Goal: Information Seeking & Learning: Learn about a topic

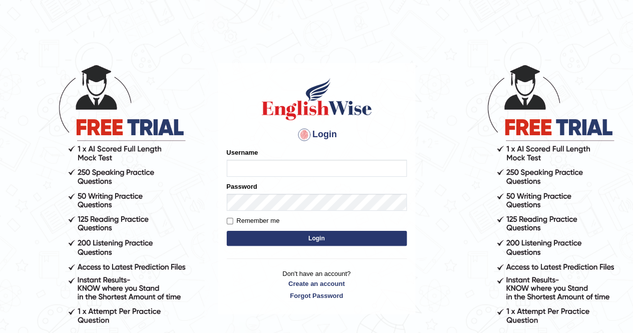
type input "Nomz1986"
click at [292, 242] on button "Login" at bounding box center [317, 238] width 180 height 15
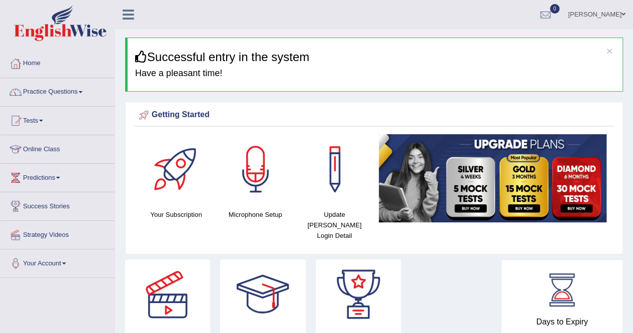
click at [83, 90] on link "Practice Questions" at bounding box center [58, 90] width 114 height 25
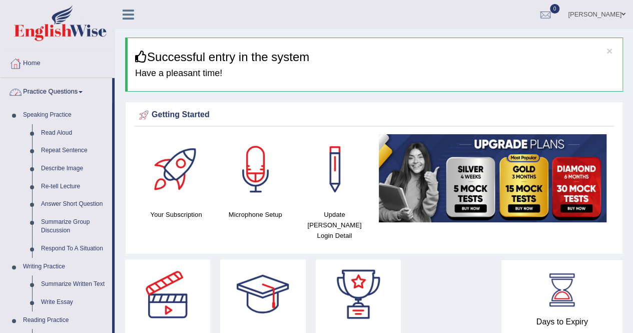
click at [83, 91] on span at bounding box center [81, 92] width 4 height 2
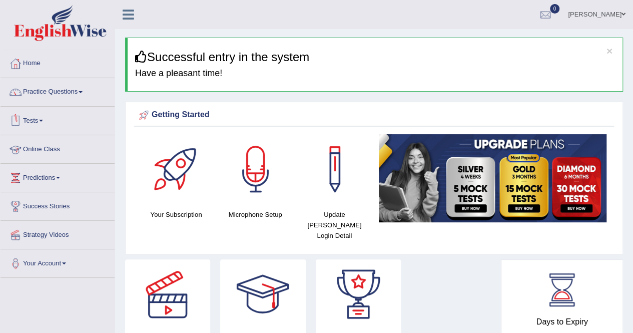
click at [57, 152] on link "Online Class" at bounding box center [58, 147] width 114 height 25
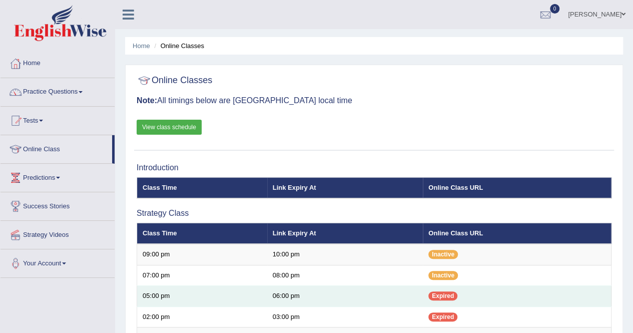
click at [603, 291] on td "Expired" at bounding box center [517, 296] width 188 height 21
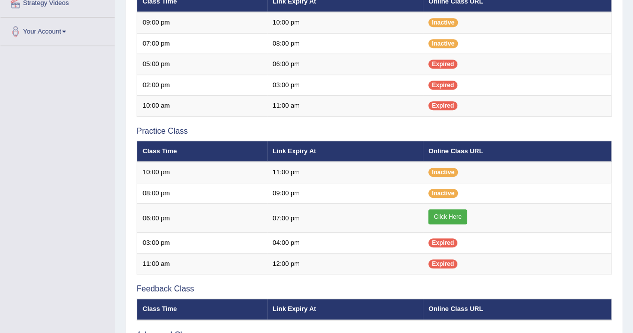
scroll to position [240, 0]
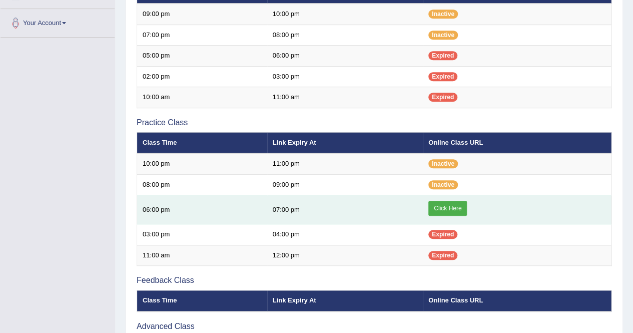
click at [453, 203] on link "Click Here" at bounding box center [447, 208] width 39 height 15
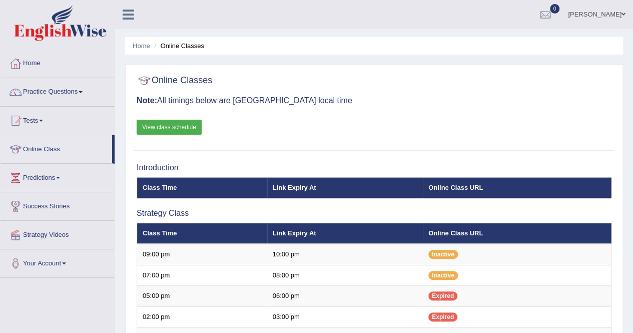
click at [83, 91] on span at bounding box center [81, 92] width 4 height 2
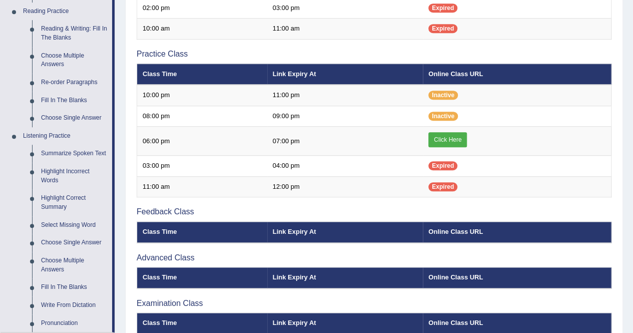
scroll to position [320, 0]
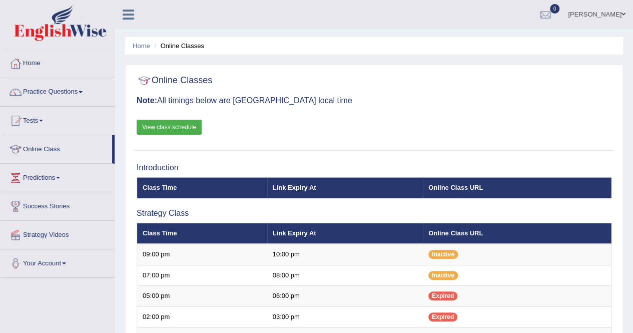
click at [83, 92] on span at bounding box center [81, 92] width 4 height 2
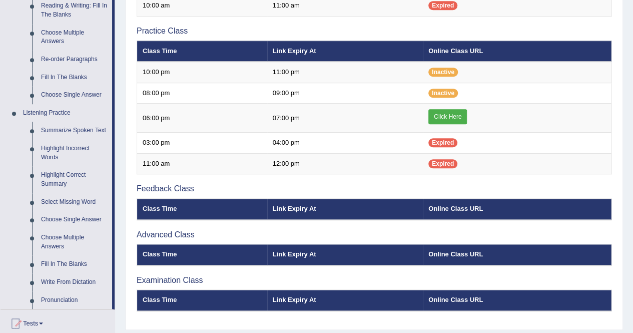
scroll to position [340, 0]
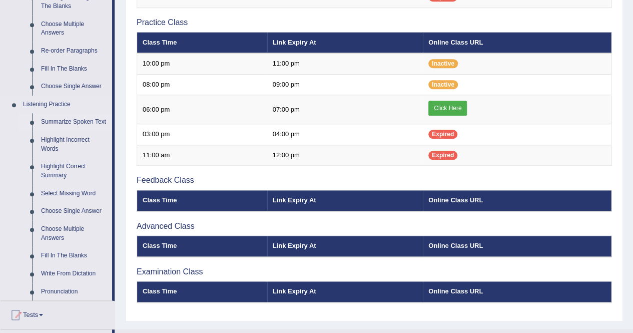
click at [87, 123] on link "Summarize Spoken Text" at bounding box center [75, 122] width 76 height 18
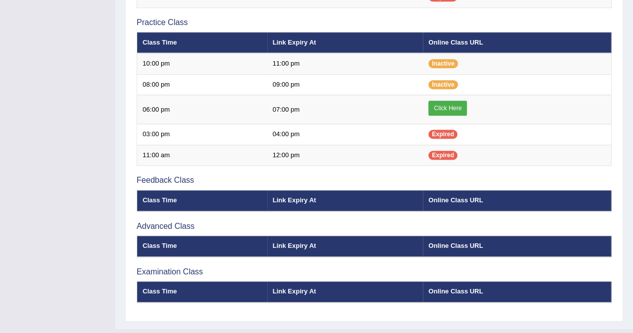
scroll to position [149, 0]
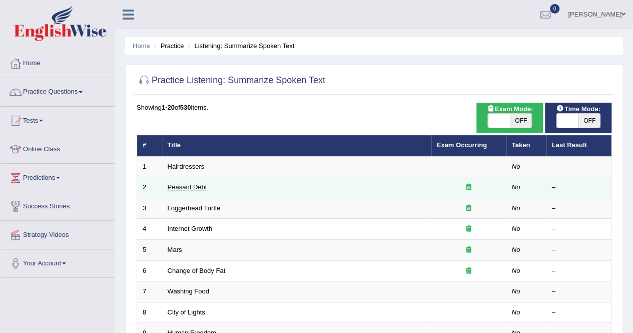
click at [187, 184] on link "Peasant Debt" at bounding box center [188, 187] width 40 height 8
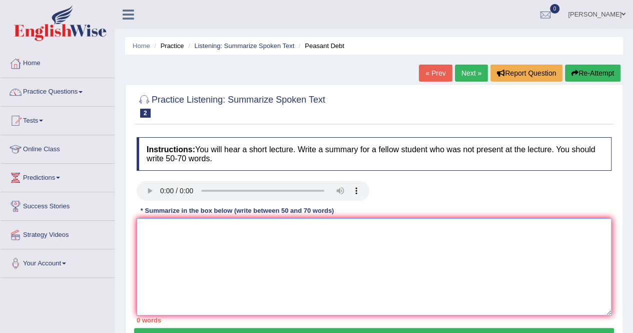
click at [149, 232] on textarea at bounding box center [374, 266] width 475 height 97
type textarea "t"
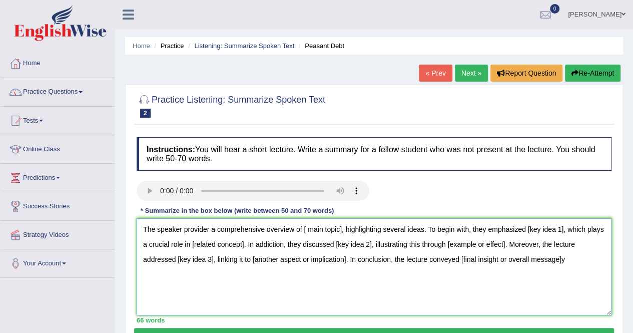
type textarea "The speaker provider a comprehensive overview of [ main topic], highlighting se…"
click at [567, 261] on textarea "The speaker provider a comprehensive overview of [ main topic], highlighting se…" at bounding box center [374, 266] width 475 height 97
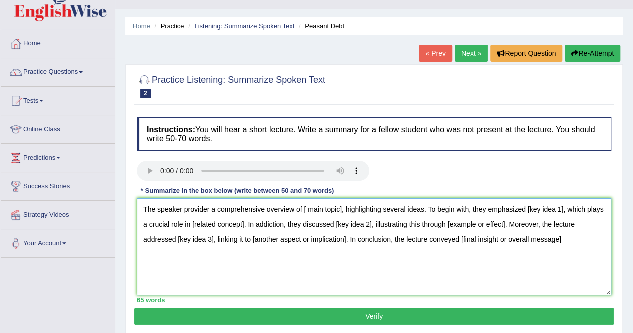
scroll to position [40, 0]
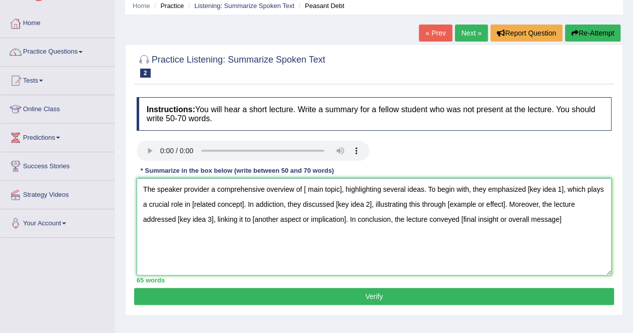
click at [429, 245] on textarea "The speaker provider a comprehensive overview of [ main topic], highlighting se…" at bounding box center [374, 226] width 475 height 97
click at [568, 218] on textarea "The speaker provider a comprehensive overview of [ main topic], highlighting se…" at bounding box center [374, 226] width 475 height 97
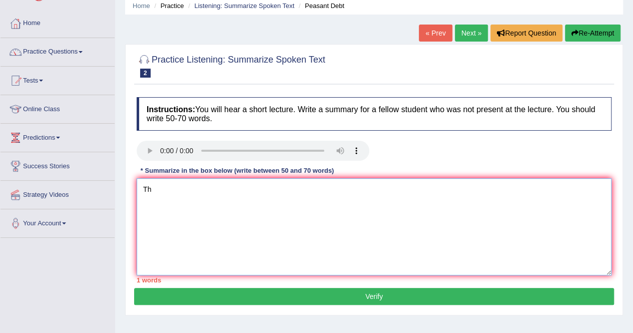
type textarea "T"
type textarea "t"
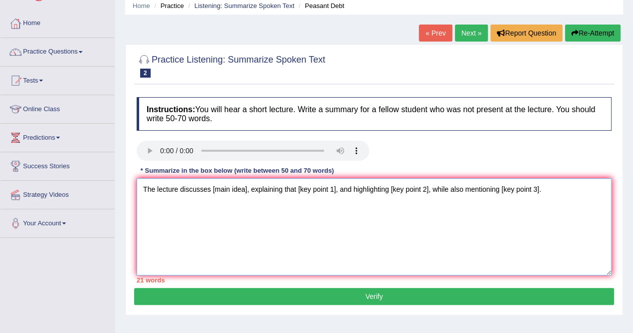
click at [542, 187] on textarea "The lecture discusses [main idea], explaining that [key point 1], and highlight…" at bounding box center [374, 226] width 475 height 97
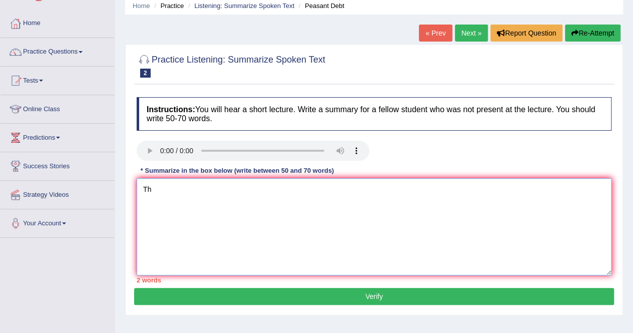
type textarea "T"
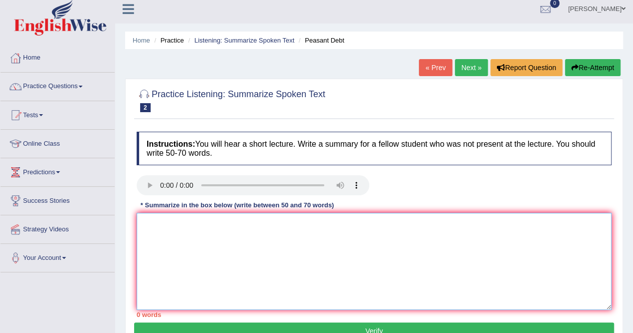
scroll to position [0, 0]
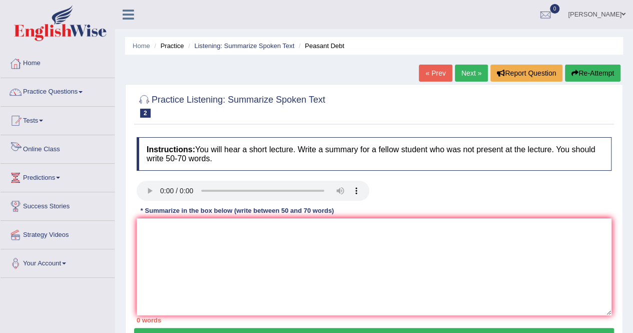
click at [50, 146] on link "Online Class" at bounding box center [58, 147] width 114 height 25
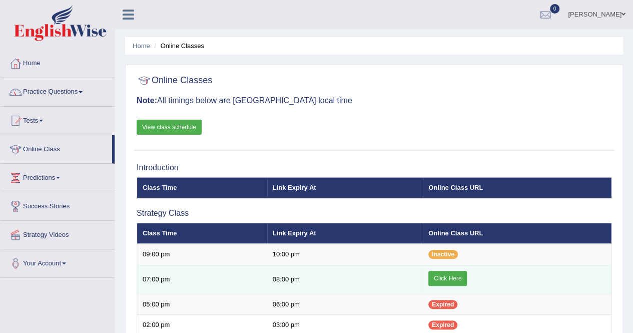
click at [443, 268] on td "Click Here" at bounding box center [517, 279] width 188 height 29
click at [443, 272] on link "Click Here" at bounding box center [447, 278] width 39 height 15
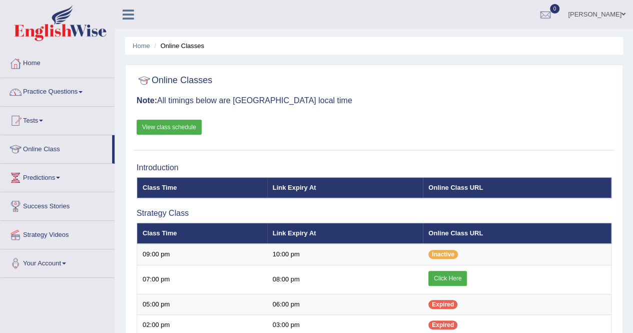
click at [83, 91] on span at bounding box center [81, 92] width 4 height 2
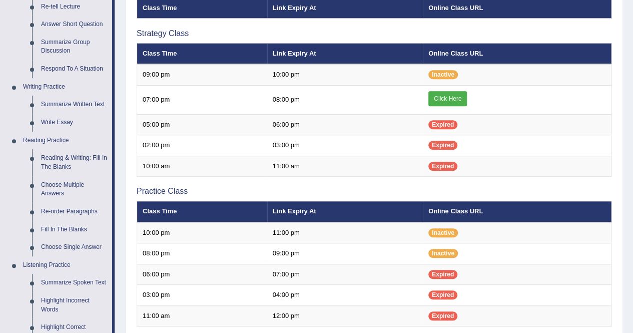
scroll to position [180, 0]
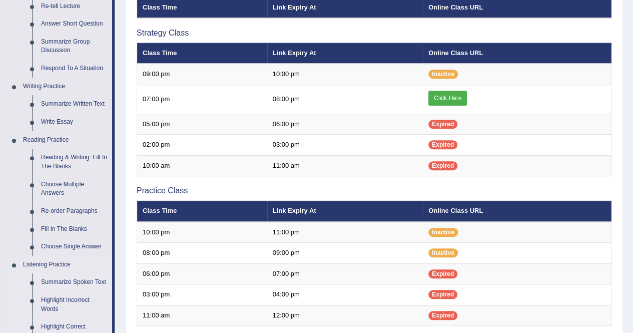
click at [72, 286] on link "Summarize Spoken Text" at bounding box center [75, 282] width 76 height 18
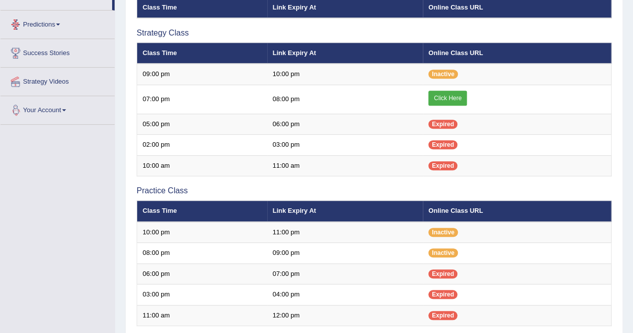
scroll to position [230, 0]
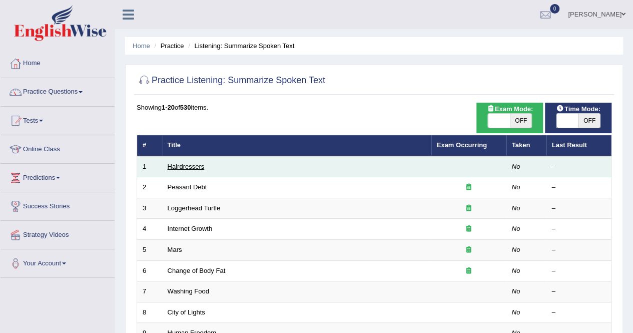
click at [179, 164] on link "Hairdressers" at bounding box center [186, 167] width 37 height 8
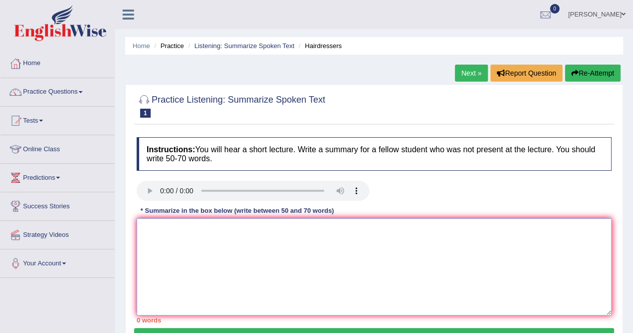
click at [154, 220] on textarea at bounding box center [374, 266] width 475 height 97
click at [150, 228] on textarea at bounding box center [374, 266] width 475 height 97
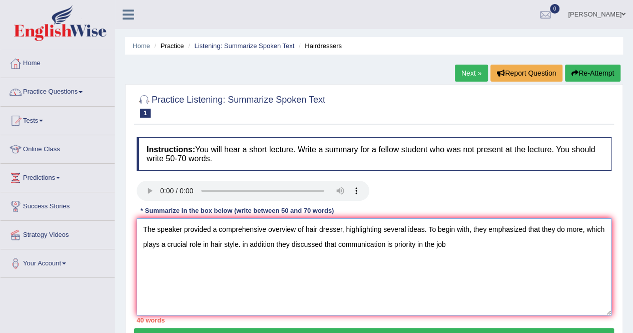
click at [247, 241] on textarea "The speaker provided a comprehensive overview of hair dresser, highlighting sev…" at bounding box center [374, 266] width 475 height 97
click at [252, 242] on textarea "The speaker provided a comprehensive overview of hair dresser, highlighting sev…" at bounding box center [374, 266] width 475 height 97
click at [447, 244] on textarea "The speaker provided a comprehensive overview of hair dresser, highlighting sev…" at bounding box center [374, 266] width 475 height 97
click at [414, 245] on textarea "The speaker provided a comprehensive overview of hair dresser, highlighting sev…" at bounding box center [374, 266] width 475 height 97
click at [441, 243] on textarea "The speaker provided a comprehensive overview of hair dresser, highlighting sev…" at bounding box center [374, 266] width 475 height 97
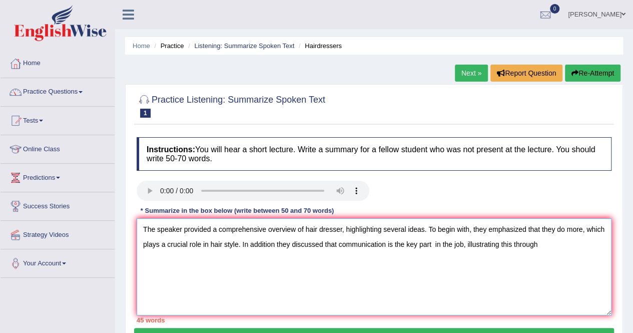
click at [441, 243] on textarea "The speaker provided a comprehensive overview of hair dresser, highlighting sev…" at bounding box center [374, 266] width 475 height 97
click at [439, 243] on textarea "The speaker provided a comprehensive overview of hair dresser, highlighting sev…" at bounding box center [374, 266] width 475 height 97
click at [465, 242] on textarea "The speaker provided a comprehensive overview of hair dresser, highlighting sev…" at bounding box center [374, 266] width 475 height 97
click at [541, 243] on textarea "The speaker provided a comprehensive overview of hair dresser, highlighting sev…" at bounding box center [374, 266] width 475 height 97
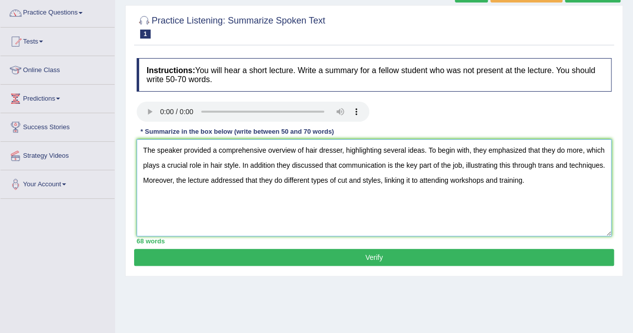
scroll to position [80, 0]
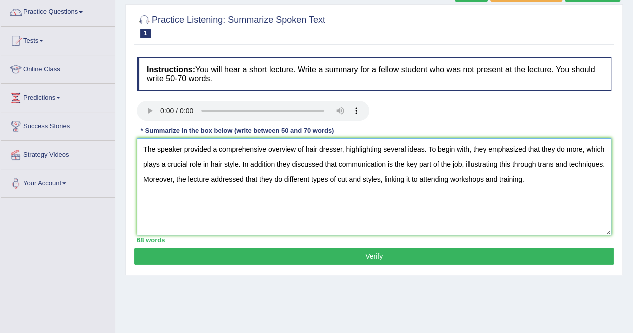
type textarea "The speaker provided a comprehensive overview of hair dresser, highlighting sev…"
click at [428, 250] on button "Verify" at bounding box center [374, 256] width 480 height 17
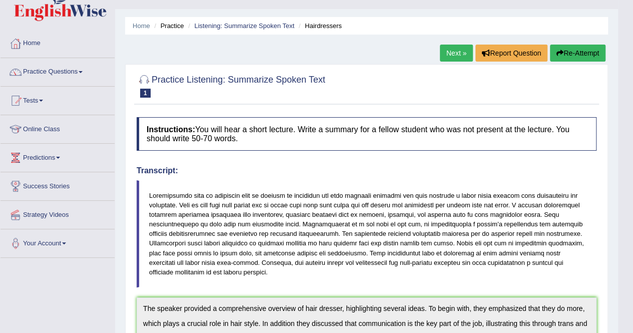
scroll to position [6, 0]
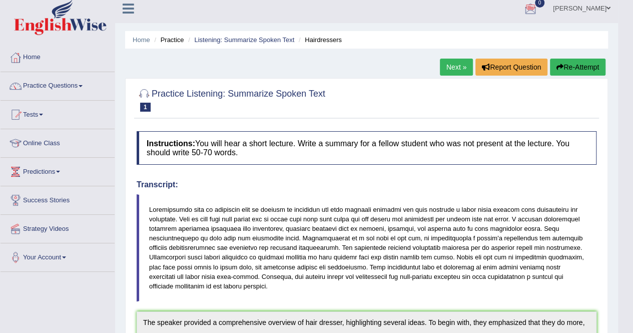
click at [441, 70] on link "Next »" at bounding box center [456, 67] width 33 height 17
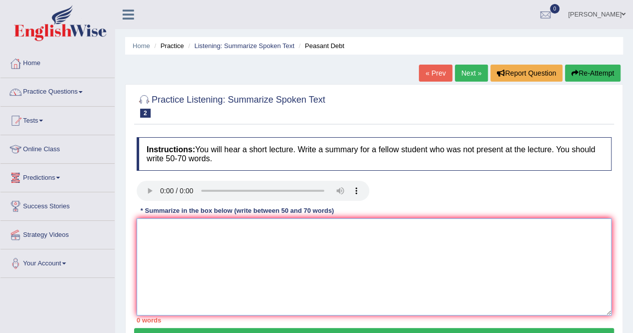
click at [155, 226] on textarea at bounding box center [374, 266] width 475 height 97
type textarea "t"
type textarea "T"
type textarea "t"
click at [303, 228] on textarea "The speaker provided a comprehensive overview of community suicide debt" at bounding box center [374, 266] width 475 height 97
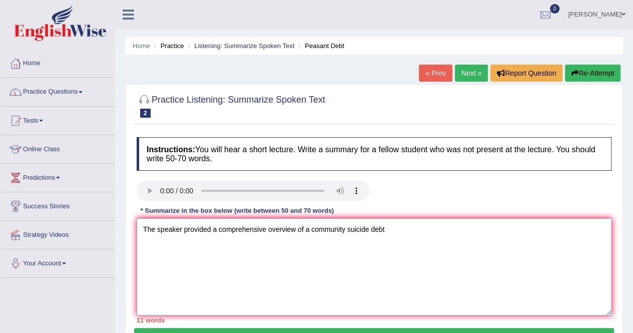
click at [384, 230] on textarea "The speaker provided a comprehensive overview of a community suicide debt" at bounding box center [374, 266] width 475 height 97
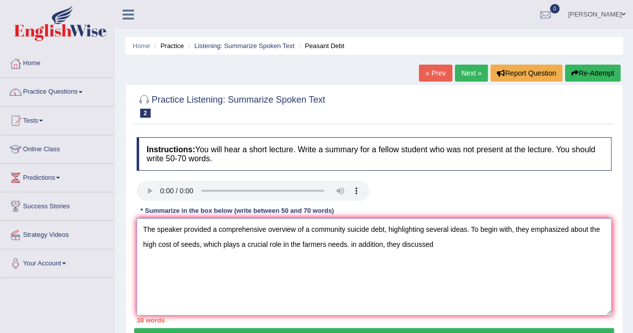
click at [352, 241] on textarea "The speaker provided a comprehensive overview of a community suicide debt, high…" at bounding box center [374, 266] width 475 height 97
click at [443, 245] on textarea "The speaker provided a comprehensive overview of a community suicide debt, high…" at bounding box center [374, 266] width 475 height 97
click at [440, 245] on textarea "The speaker provided a comprehensive overview of a community suicide debt, high…" at bounding box center [374, 266] width 475 height 97
type textarea "The speaker provided a comprehensive overview of a community suicide debt, high…"
click at [383, 226] on textarea "The speaker provided a comprehensive overview of a community suicide debt, high…" at bounding box center [374, 266] width 475 height 97
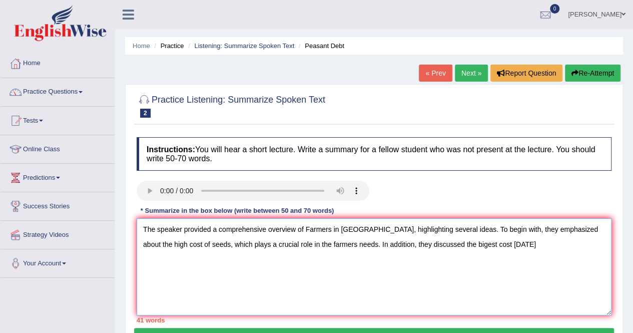
click at [472, 246] on textarea "The speaker provided a comprehensive overview of Farmers in India, highlighting…" at bounding box center [374, 266] width 475 height 97
click at [604, 233] on textarea "The speaker provided a comprehensive overview of Farmers in India, highlighting…" at bounding box center [374, 266] width 475 height 97
click at [589, 231] on textarea "The speaker provided a comprehensive overview of Farmers in India, highlighting…" at bounding box center [374, 266] width 475 height 97
click at [452, 243] on textarea "The speaker provided a comprehensive overview of Farmers in India, highlighting…" at bounding box center [374, 266] width 475 height 97
click at [409, 244] on textarea "The speaker provided a comprehensive overview of Farmers in India, highlighting…" at bounding box center [374, 266] width 475 height 97
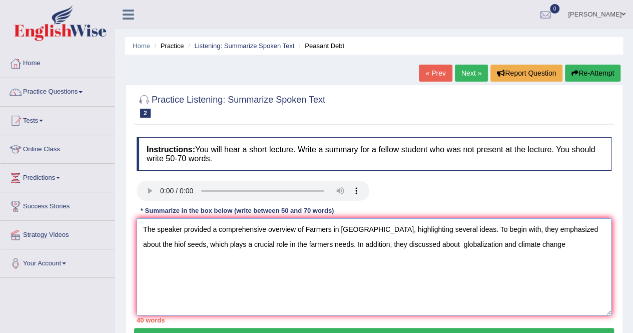
click at [419, 243] on textarea "The speaker provided a comprehensive overview of Farmers in India, highlighting…" at bounding box center [374, 266] width 475 height 97
click at [524, 247] on textarea "The speaker provided a comprehensive overview of Farmers in India, highlighting…" at bounding box center [374, 266] width 475 height 97
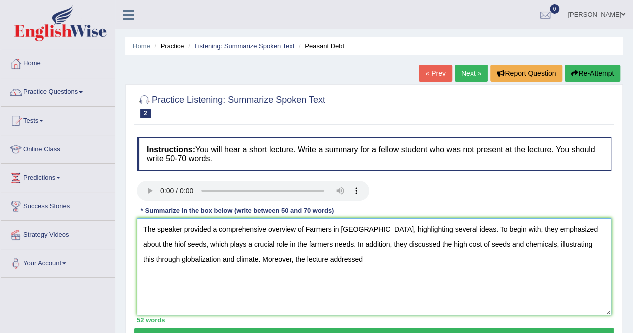
click at [578, 230] on textarea "The speaker provided a comprehensive overview of Farmers in India, highlighting…" at bounding box center [374, 266] width 475 height 97
click at [580, 229] on textarea "The speaker provided a comprehensive overview of Farmers in India, highlighting…" at bounding box center [374, 266] width 475 height 97
type textarea "The speaker provided a comprehensive overview of Farmers in India, highlighting…"
click at [82, 93] on link "Practice Questions" at bounding box center [58, 90] width 114 height 25
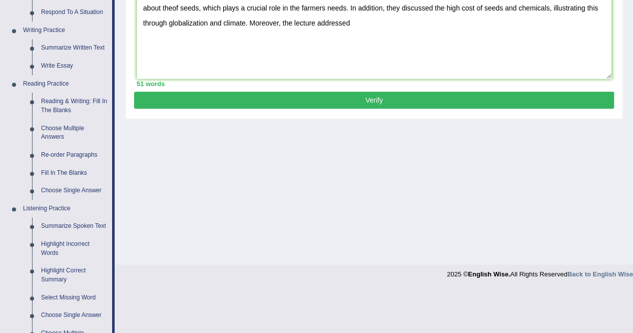
scroll to position [240, 0]
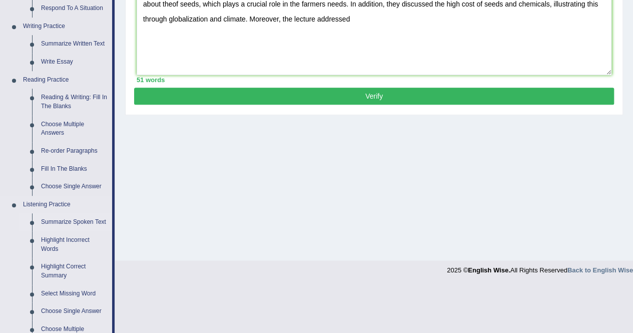
click at [79, 220] on link "Summarize Spoken Text" at bounding box center [75, 222] width 76 height 18
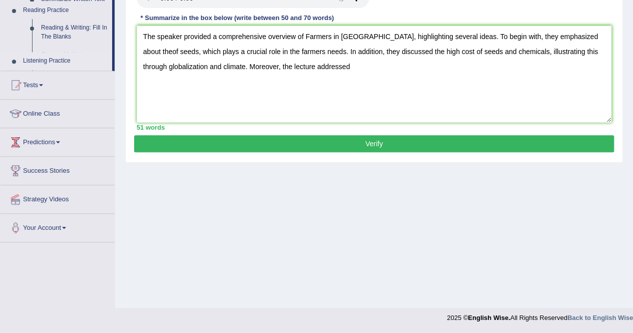
scroll to position [192, 0]
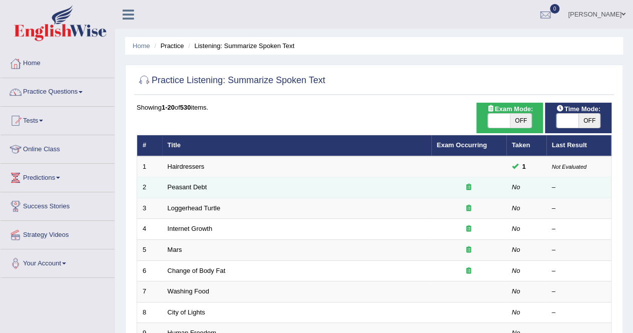
click at [176, 181] on td "Peasant Debt" at bounding box center [296, 187] width 269 height 21
click at [183, 191] on td "Peasant Debt" at bounding box center [296, 187] width 269 height 21
click at [179, 185] on link "Peasant Debt" at bounding box center [188, 187] width 40 height 8
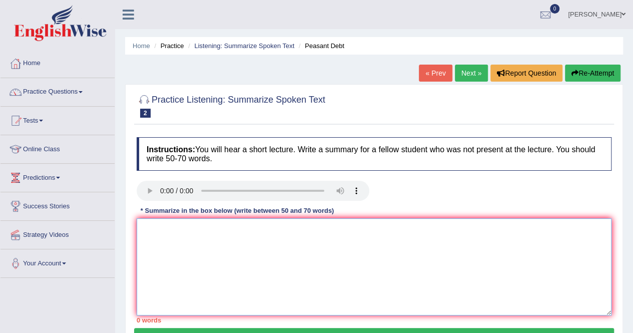
click at [147, 227] on textarea at bounding box center [374, 266] width 475 height 97
type textarea "t"
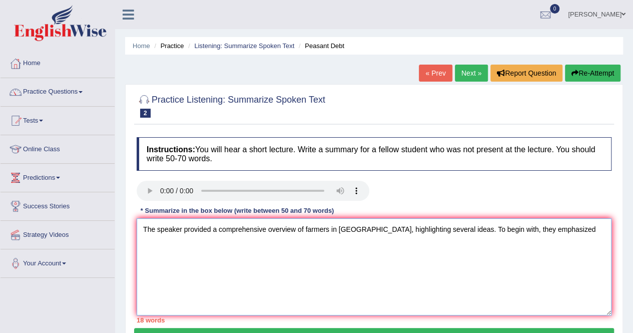
type textarea "The speaker provided a comprehensive overview of farmers in India, highlighting…"
click at [157, 278] on textarea "The speaker provided a comprehensive overview of farmers in India, highlighting…" at bounding box center [374, 266] width 475 height 97
click at [423, 286] on textarea "The speaker provided a comprehensive overview of farmers in India, highlighting…" at bounding box center [374, 266] width 475 height 97
click at [457, 74] on link "Next »" at bounding box center [471, 73] width 33 height 17
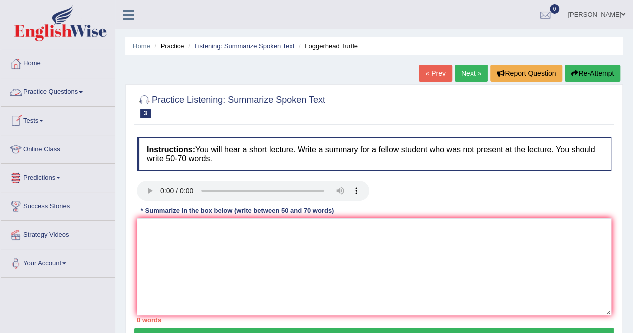
click at [84, 96] on link "Practice Questions" at bounding box center [58, 90] width 114 height 25
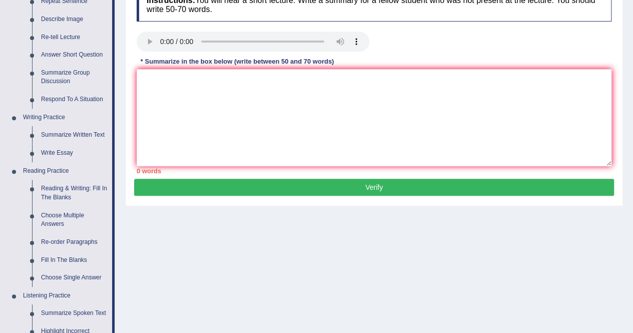
scroll to position [160, 0]
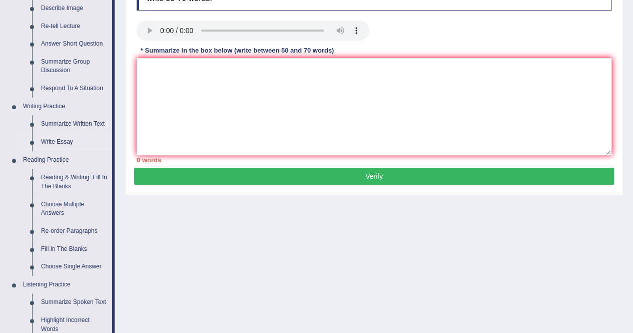
click at [57, 142] on link "Write Essay" at bounding box center [75, 142] width 76 height 18
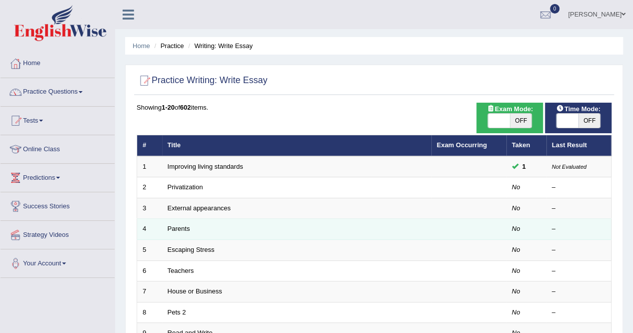
click at [194, 227] on td "Parents" at bounding box center [296, 229] width 269 height 21
click at [173, 229] on link "Parents" at bounding box center [179, 229] width 23 height 8
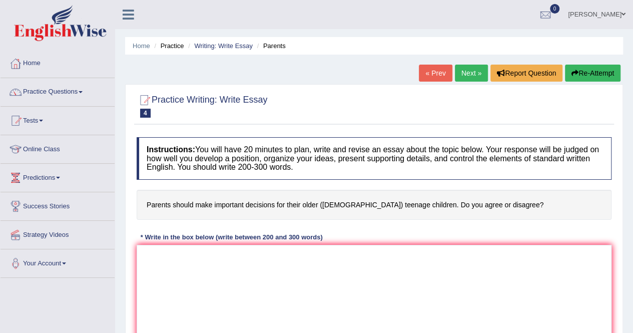
click at [82, 90] on link "Practice Questions" at bounding box center [58, 90] width 114 height 25
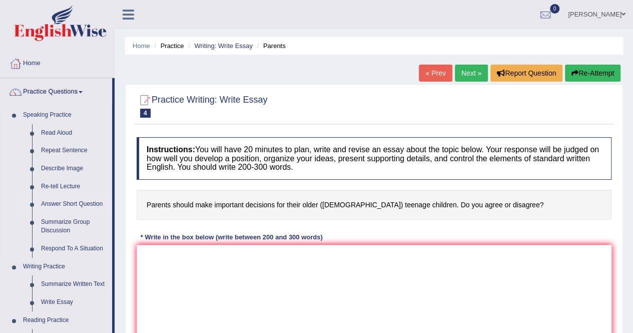
click at [73, 208] on link "Answer Short Question" at bounding box center [75, 204] width 76 height 18
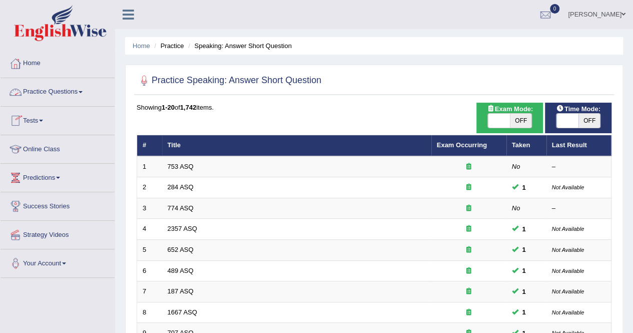
click at [83, 92] on span at bounding box center [81, 92] width 4 height 2
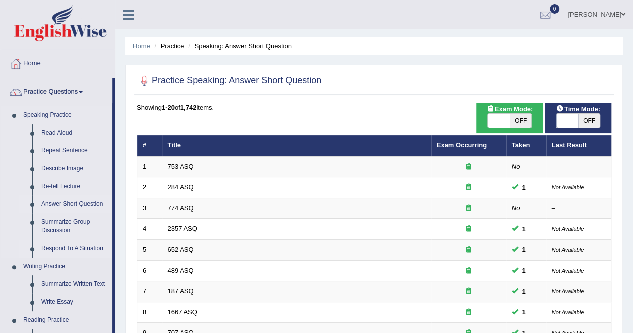
click at [74, 248] on link "Respond To A Situation" at bounding box center [75, 249] width 76 height 18
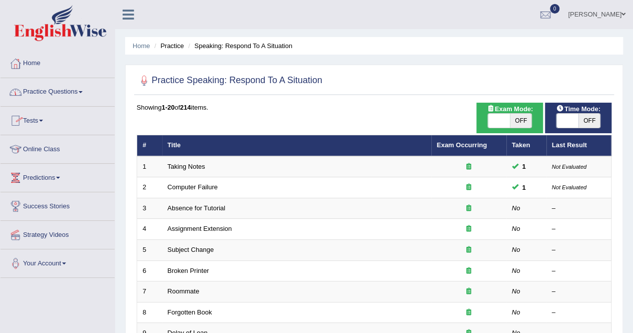
click at [83, 92] on span at bounding box center [81, 92] width 4 height 2
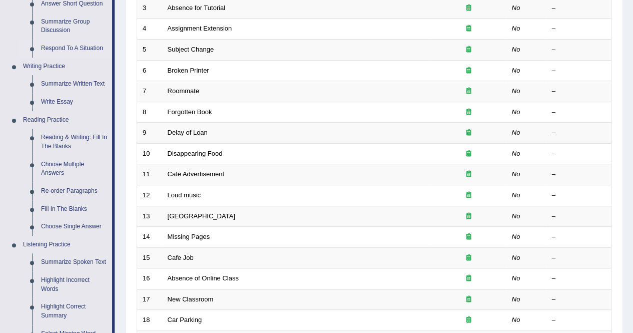
scroll to position [220, 0]
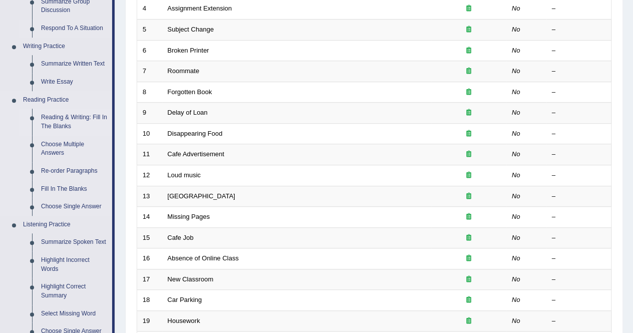
click at [85, 120] on link "Reading & Writing: Fill In The Blanks" at bounding box center [75, 122] width 76 height 27
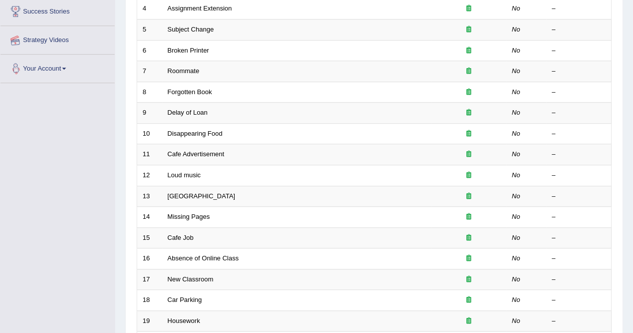
scroll to position [325, 0]
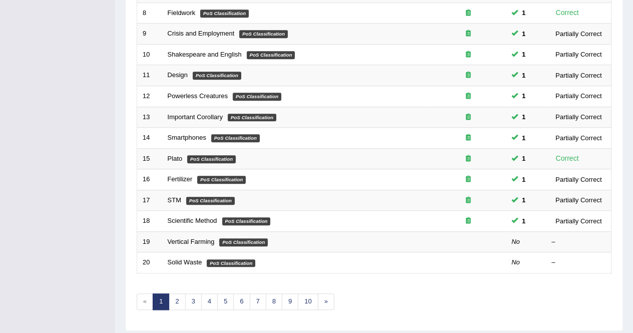
scroll to position [325, 0]
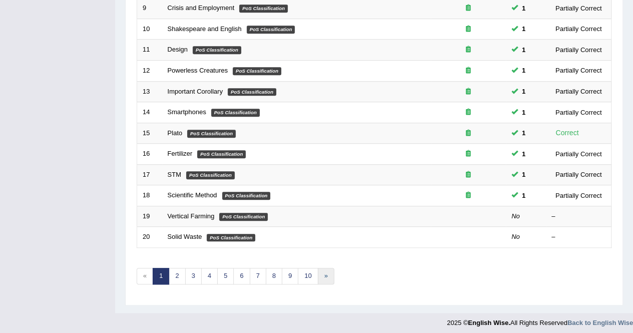
click at [320, 270] on link "»" at bounding box center [326, 276] width 17 height 17
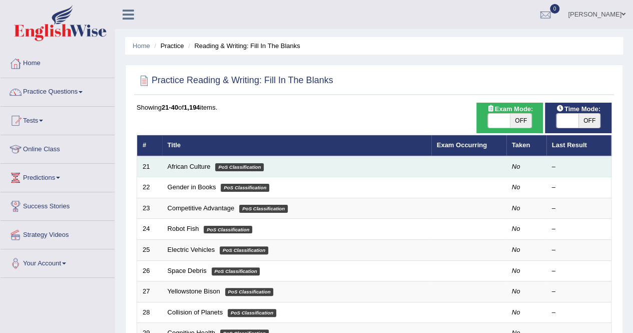
click at [162, 165] on td "African Culture PoS Classification" at bounding box center [296, 166] width 269 height 21
click at [175, 167] on link "African Culture" at bounding box center [189, 167] width 43 height 8
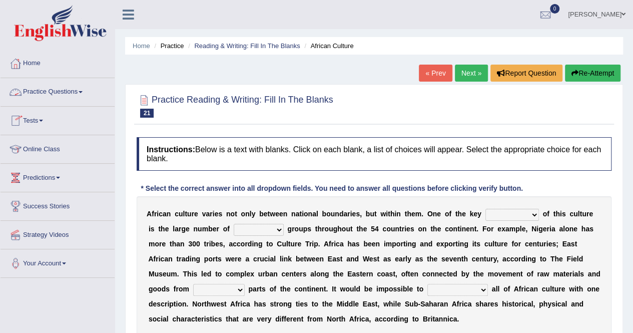
click at [83, 93] on span at bounding box center [81, 92] width 4 height 2
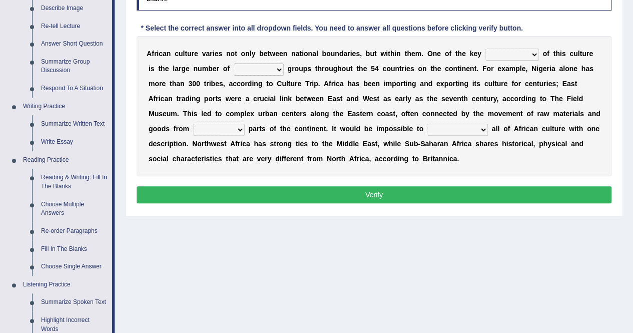
scroll to position [180, 0]
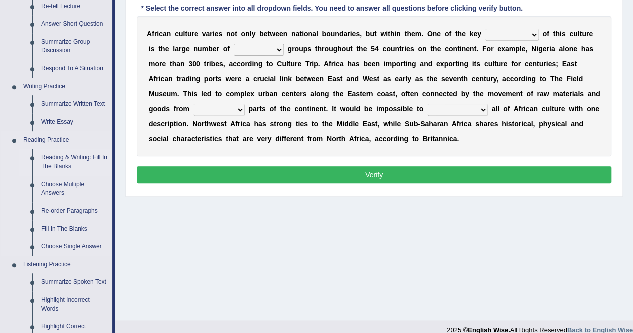
click at [57, 162] on link "Reading & Writing: Fill In The Blanks" at bounding box center [75, 162] width 76 height 27
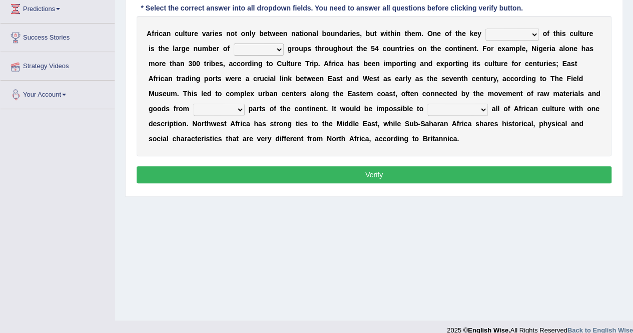
scroll to position [192, 0]
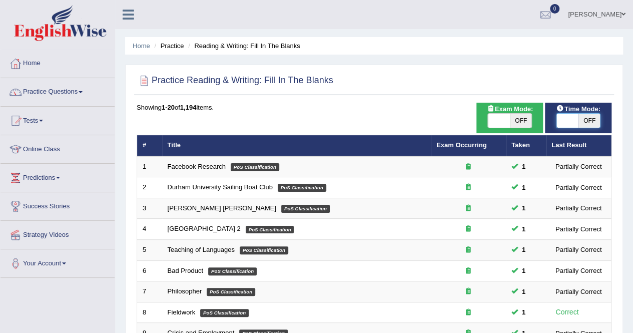
click at [565, 122] on span at bounding box center [568, 121] width 22 height 14
checkbox input "true"
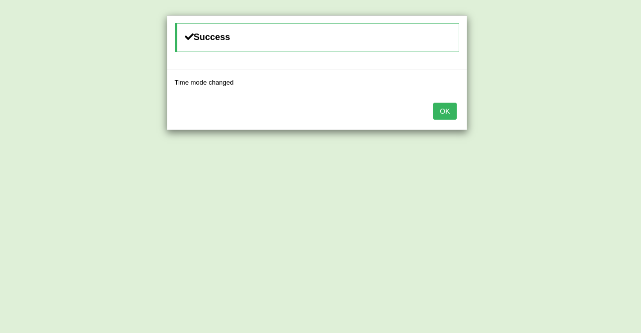
click at [441, 112] on button "OK" at bounding box center [444, 111] width 23 height 17
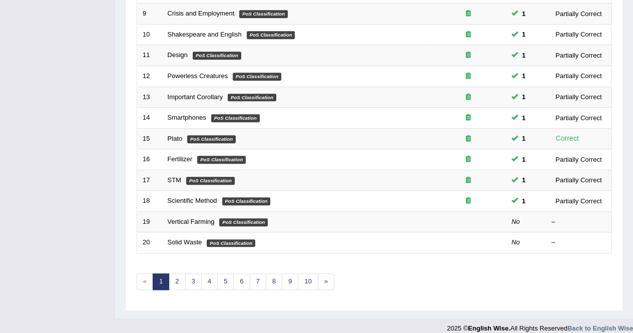
scroll to position [320, 0]
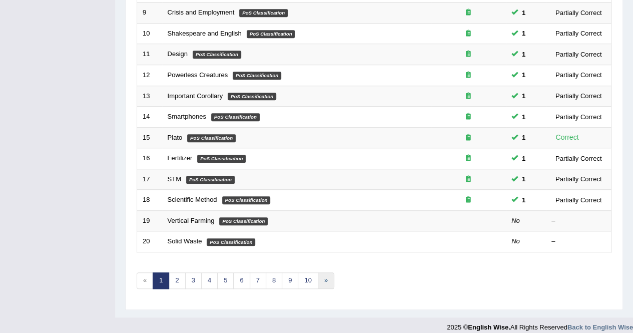
click at [326, 279] on link "»" at bounding box center [326, 280] width 17 height 17
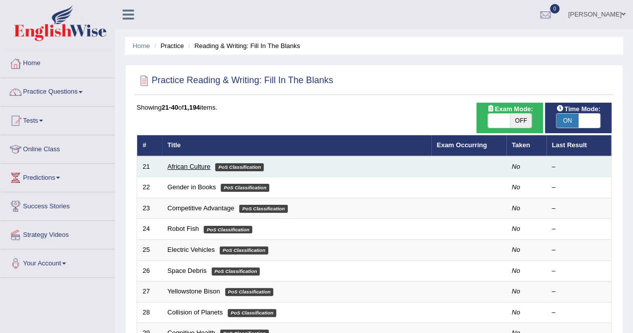
click at [180, 165] on link "African Culture" at bounding box center [189, 167] width 43 height 8
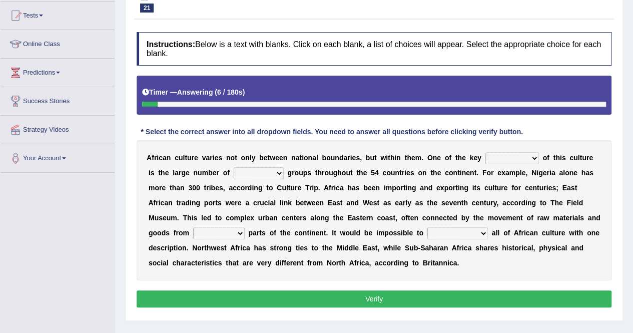
scroll to position [113, 0]
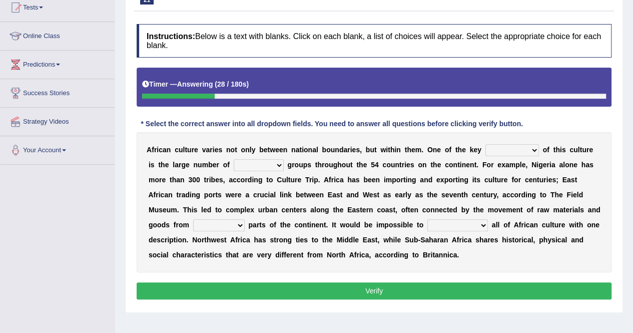
click at [533, 148] on select "conjectures features issues doubts" at bounding box center [512, 150] width 54 height 12
select select "issues"
click at [485, 144] on select "conjectures features issues doubts" at bounding box center [512, 150] width 54 height 12
click at [269, 167] on select "ethic ethnic eugenic epic" at bounding box center [259, 165] width 50 height 12
select select "ethnic"
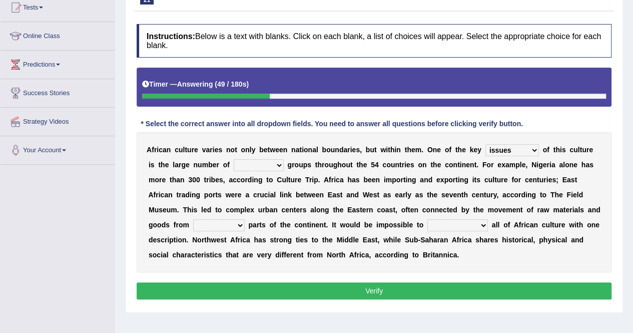
click at [234, 159] on select "ethic ethnic eugenic epic" at bounding box center [259, 165] width 50 height 12
click at [240, 225] on select "forelocked interlocked unlocked landlocked" at bounding box center [219, 225] width 52 height 12
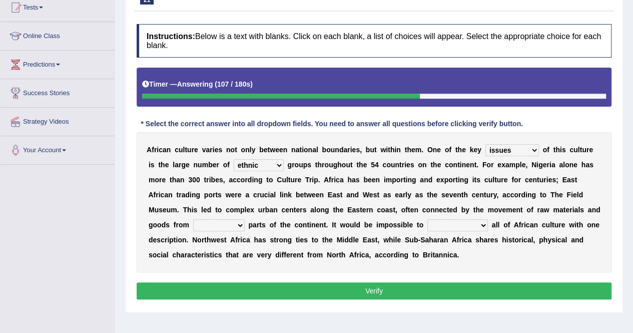
select select "interlocked"
click at [193, 219] on select "forelocked interlocked unlocked landlocked" at bounding box center [219, 225] width 52 height 12
click at [481, 221] on select "characterize conceptualize symbolize synthesize" at bounding box center [457, 225] width 61 height 12
select select "symbolize"
click at [427, 219] on select "characterize conceptualize symbolize synthesize" at bounding box center [457, 225] width 61 height 12
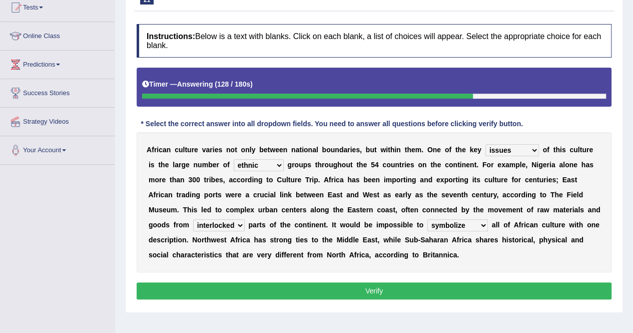
click at [437, 294] on button "Verify" at bounding box center [374, 290] width 475 height 17
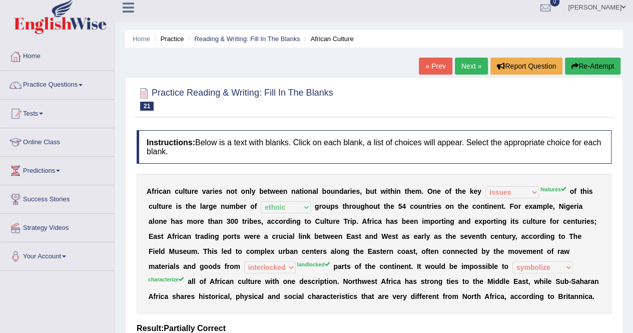
scroll to position [0, 0]
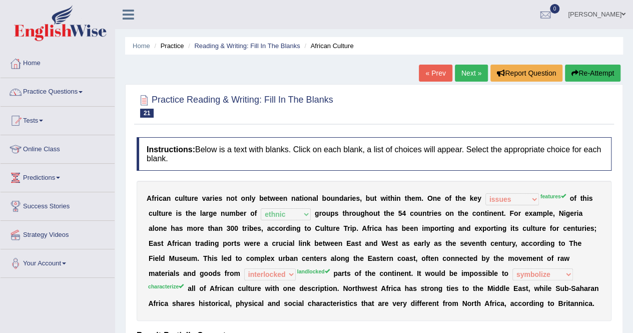
click at [464, 70] on link "Next »" at bounding box center [471, 73] width 33 height 17
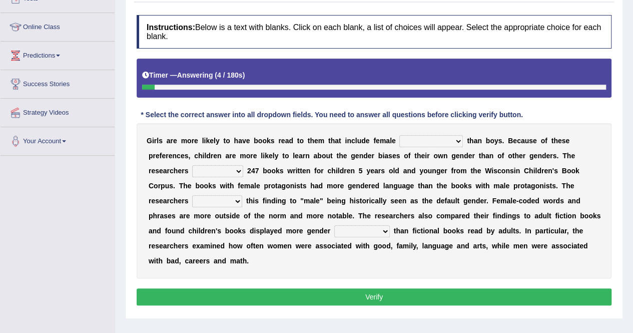
scroll to position [140, 0]
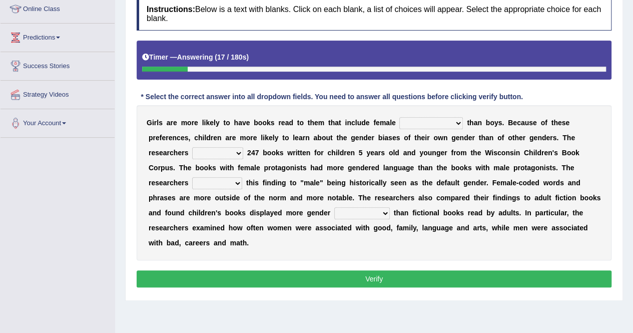
click at [458, 124] on select "protagonists cosmogonists agonists expressionists" at bounding box center [431, 123] width 64 height 12
click at [412, 191] on div "G i r l s a r e m o r e l i k e l y t o h a v e b o o k s r e a d t o t h e m t…" at bounding box center [374, 182] width 475 height 155
click at [454, 122] on select "protagonists cosmogonists agonists expressionists" at bounding box center [431, 123] width 64 height 12
select select "expressionists"
click at [399, 117] on select "protagonists cosmogonists agonists expressionists" at bounding box center [431, 123] width 64 height 12
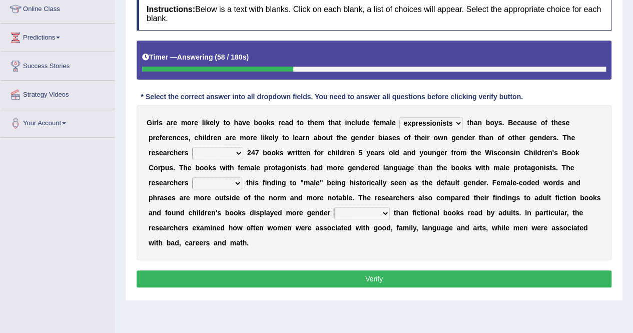
click at [237, 152] on select "hydrolyzed paralyzed catalyzed analyzed" at bounding box center [217, 153] width 51 height 12
select select "analyzed"
click at [192, 147] on select "hydrolyzed paralyzed catalyzed analyzed" at bounding box center [217, 153] width 51 height 12
click at [237, 184] on select "contribute tribute distribute attribute" at bounding box center [217, 183] width 50 height 12
select select "attribute"
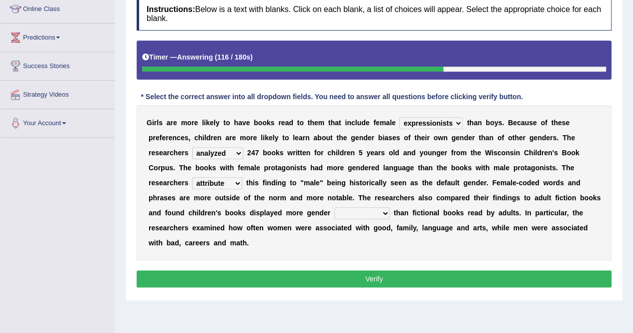
click at [192, 177] on select "contribute tribute distribute attribute" at bounding box center [217, 183] width 50 height 12
click at [381, 212] on select "stereotypes teletypes prototypes electrotypes" at bounding box center [362, 213] width 56 height 12
select select "prototypes"
click at [334, 207] on select "stereotypes teletypes prototypes electrotypes" at bounding box center [362, 213] width 56 height 12
click at [361, 273] on button "Verify" at bounding box center [374, 278] width 475 height 17
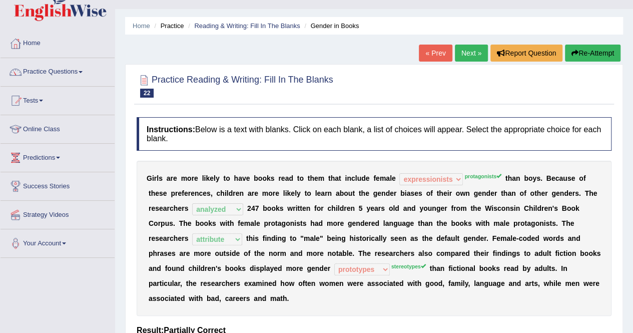
scroll to position [0, 0]
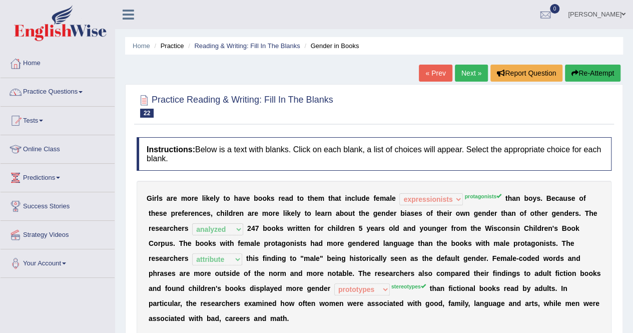
click at [466, 72] on link "Next »" at bounding box center [471, 73] width 33 height 17
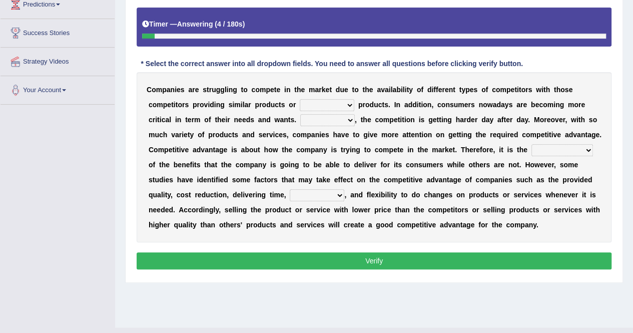
scroll to position [173, 0]
click at [349, 102] on select "constitution restitution substitution institution" at bounding box center [327, 105] width 55 height 12
select select "substitution"
click at [300, 99] on select "constitution restitution substitution institution" at bounding box center [327, 105] width 55 height 12
click at [348, 120] on select "However Instead Additionally Therefore" at bounding box center [327, 120] width 55 height 12
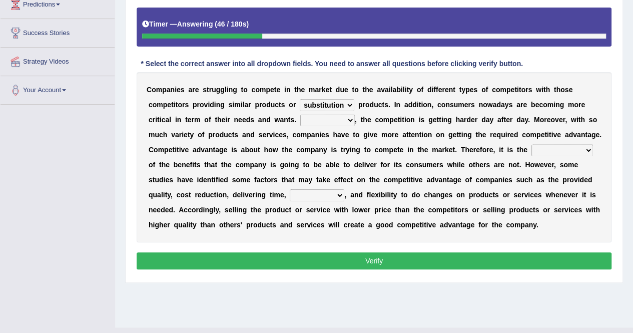
select select "However"
click at [300, 114] on select "However Instead Additionally Therefore" at bounding box center [327, 120] width 55 height 12
click at [591, 149] on select "dissemination ordination determination incarnation" at bounding box center [563, 150] width 62 height 12
select select "dissemination"
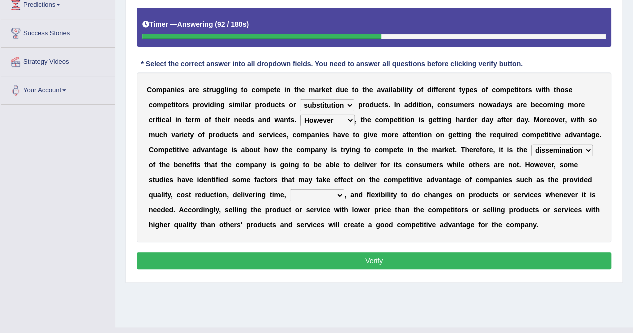
click at [532, 144] on select "dissemination ordination determination incarnation" at bounding box center [563, 150] width 62 height 12
click at [341, 192] on select "captivation aggregation deprivation innovation" at bounding box center [317, 195] width 55 height 12
select select "innovation"
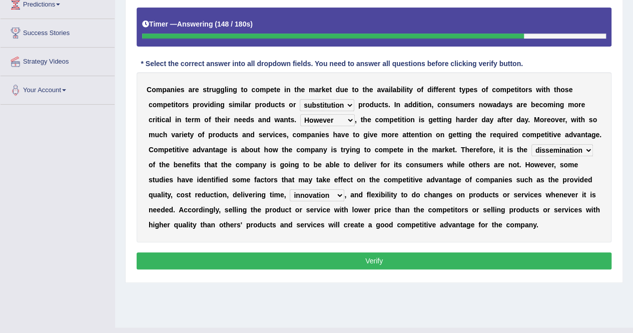
click at [290, 189] on select "captivation aggregation deprivation innovation" at bounding box center [317, 195] width 55 height 12
click at [342, 253] on button "Verify" at bounding box center [374, 260] width 475 height 17
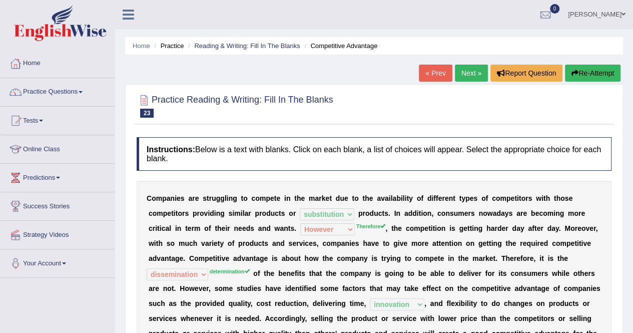
scroll to position [0, 0]
click at [468, 76] on link "Next »" at bounding box center [471, 73] width 33 height 17
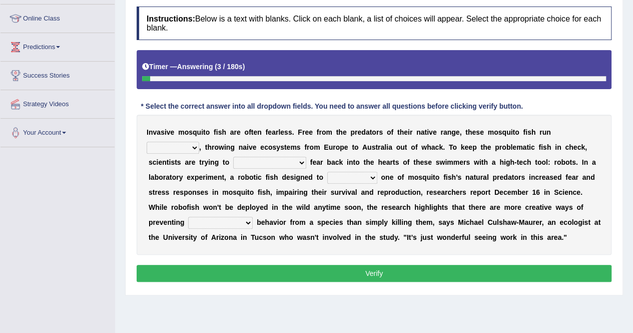
scroll to position [140, 0]
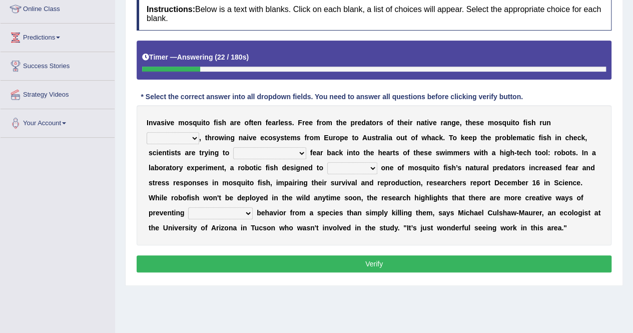
click at [194, 137] on select "occupant flippant rampant concordant" at bounding box center [173, 138] width 53 height 12
select select "flippant"
click at [147, 132] on select "occupant flippant rampant concordant" at bounding box center [173, 138] width 53 height 12
click at [280, 154] on select "accept spike strike [PERSON_NAME]" at bounding box center [269, 153] width 73 height 12
select select "spike"
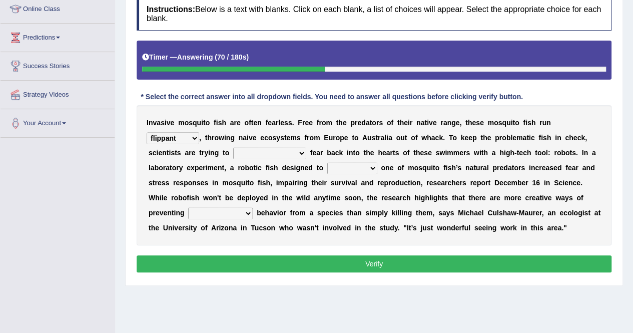
click at [233, 147] on select "accept spike strike [PERSON_NAME]" at bounding box center [269, 153] width 73 height 12
click at [374, 165] on select "bequest mimic battle conquest" at bounding box center [352, 168] width 50 height 12
select select "conquest"
click at [327, 162] on select "bequest mimic battle conquest" at bounding box center [352, 168] width 50 height 12
click at [251, 213] on select "unprivileged unprecedented uncharted unwanted" at bounding box center [220, 213] width 65 height 12
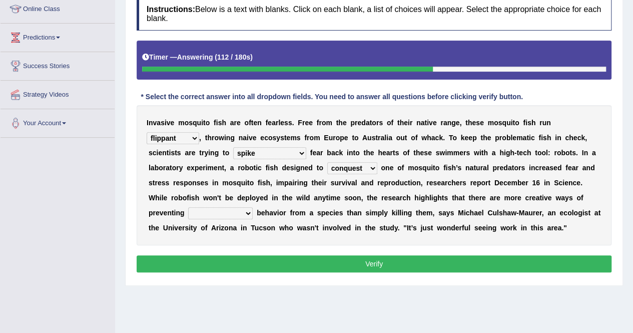
select select "unwanted"
click at [188, 207] on select "unprivileged unprecedented uncharted unwanted" at bounding box center [220, 213] width 65 height 12
click at [275, 265] on button "Verify" at bounding box center [374, 263] width 475 height 17
